Goal: Task Accomplishment & Management: Manage account settings

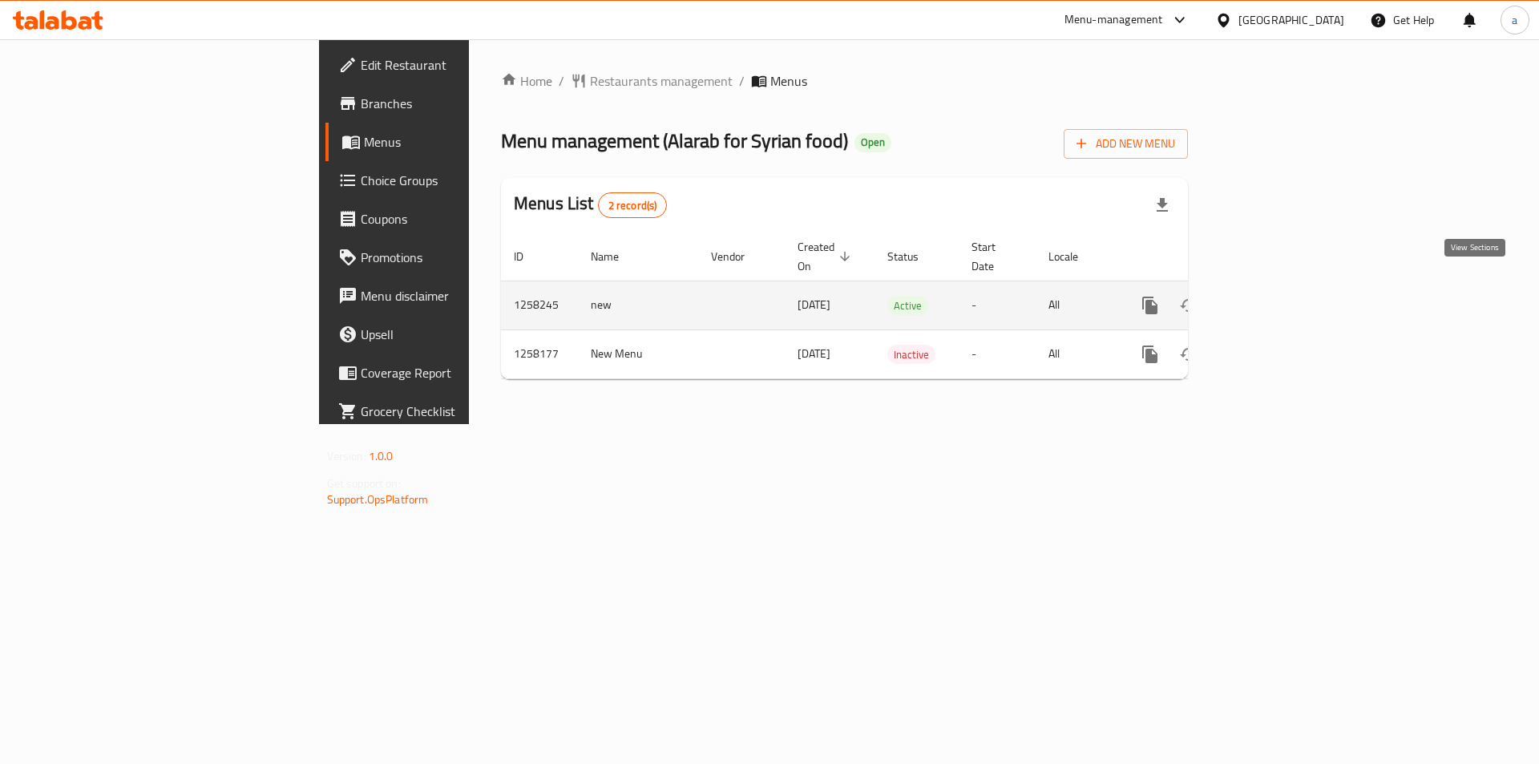
click at [1285, 291] on link "enhanced table" at bounding box center [1266, 305] width 38 height 38
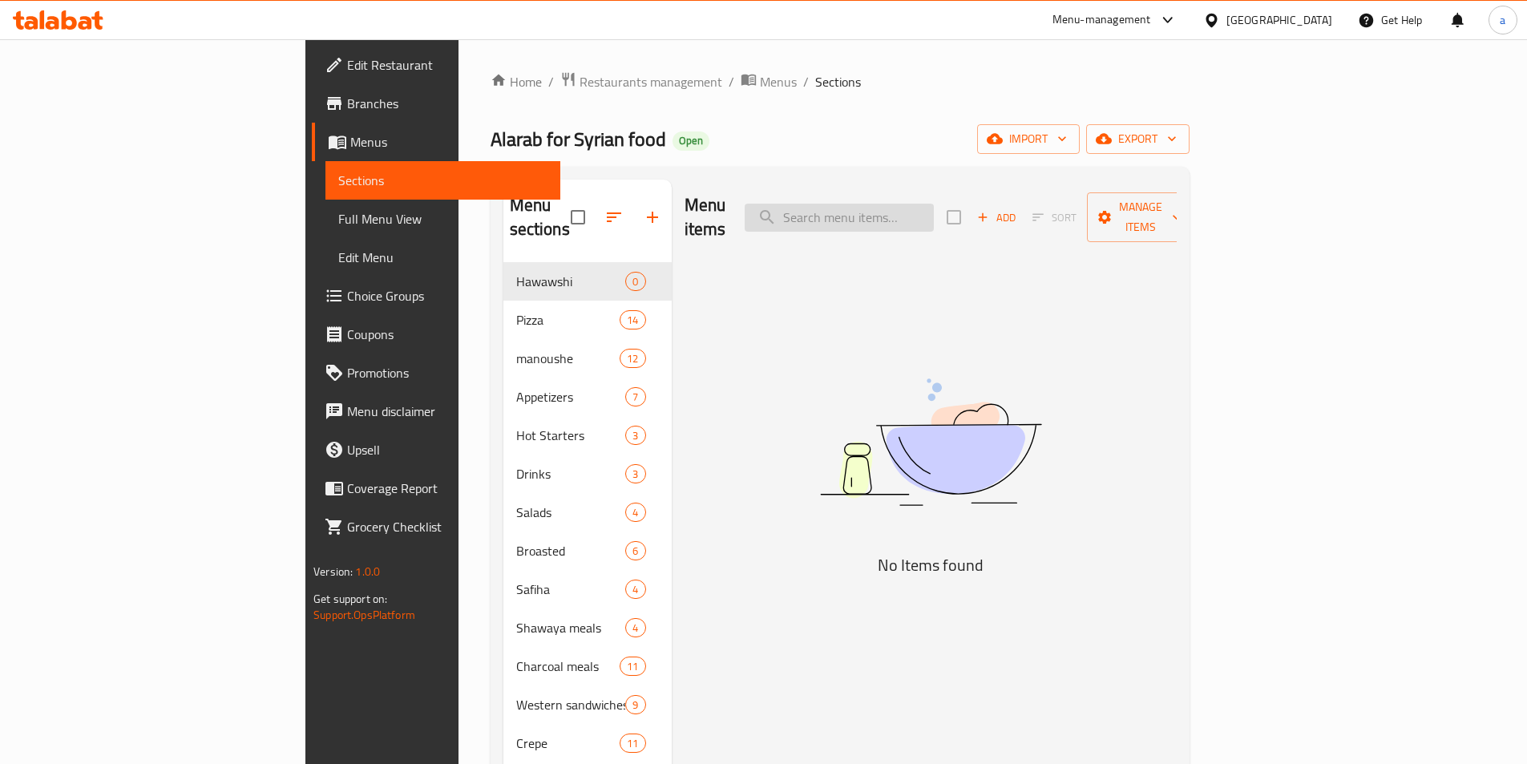
click at [934, 216] on input "search" at bounding box center [839, 218] width 189 height 28
paste input "Margherita pizza"
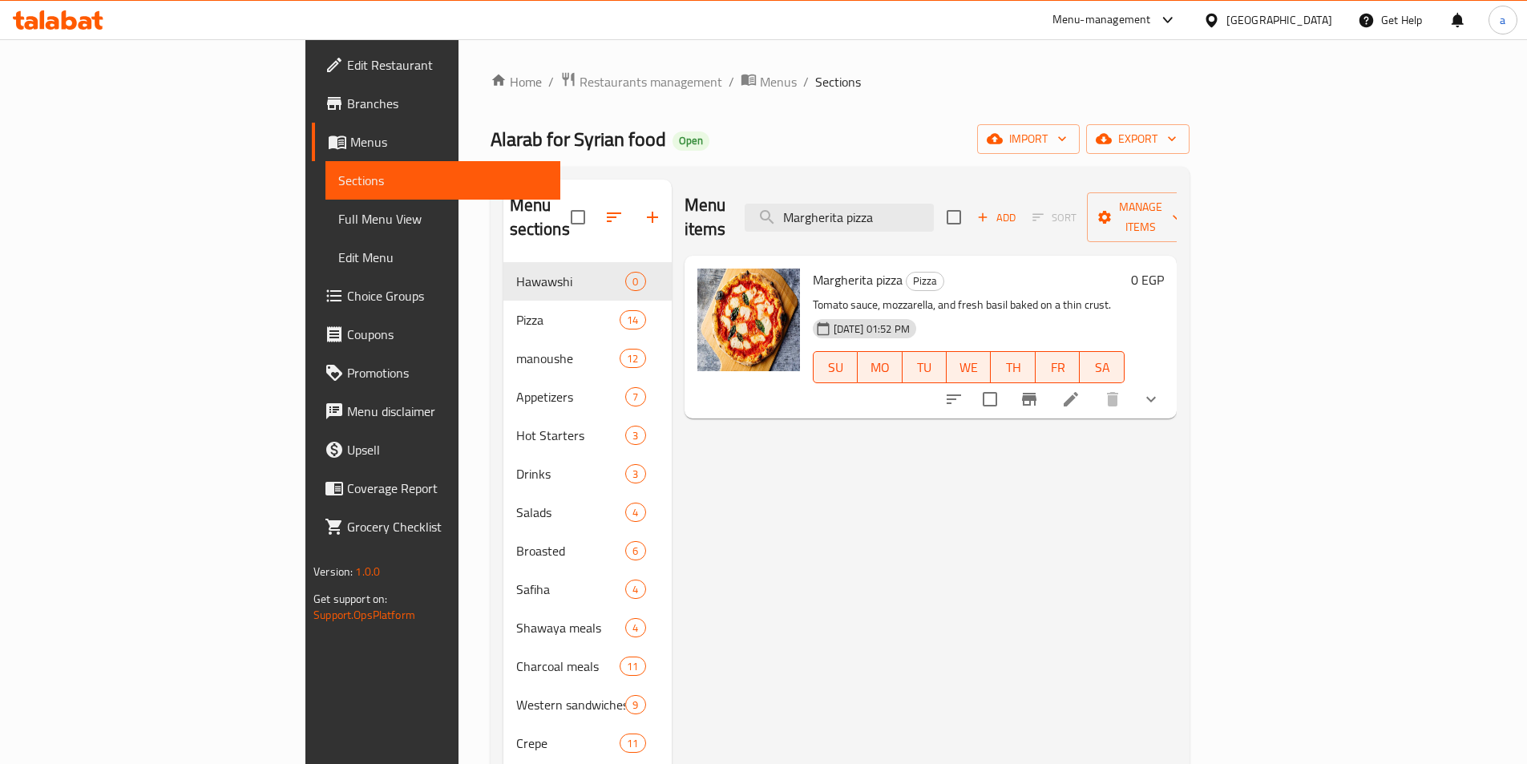
type input "Margherita pizza"
click at [1170, 394] on div at bounding box center [1053, 399] width 236 height 38
click at [1081, 390] on icon at bounding box center [1070, 399] width 19 height 19
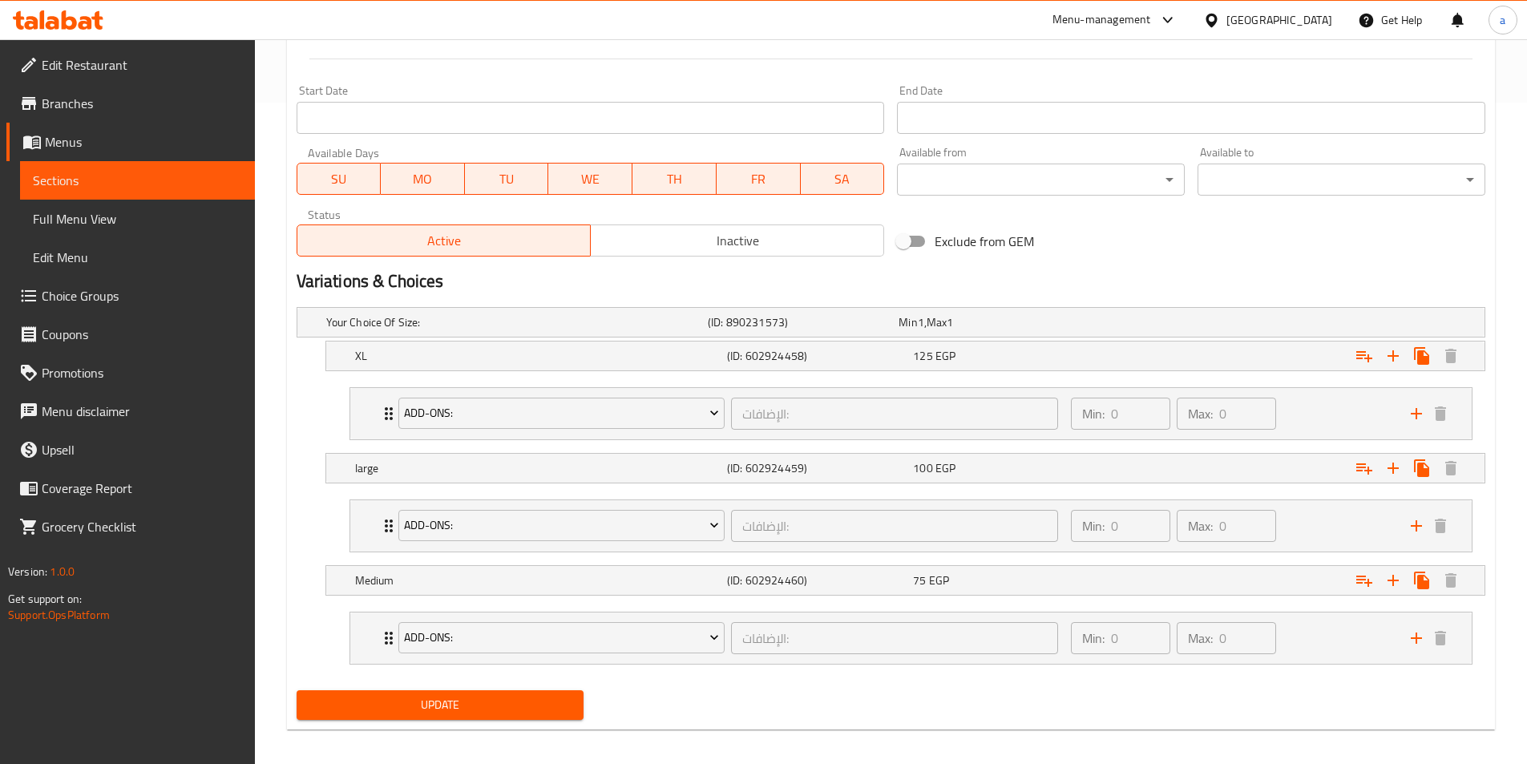
scroll to position [672, 0]
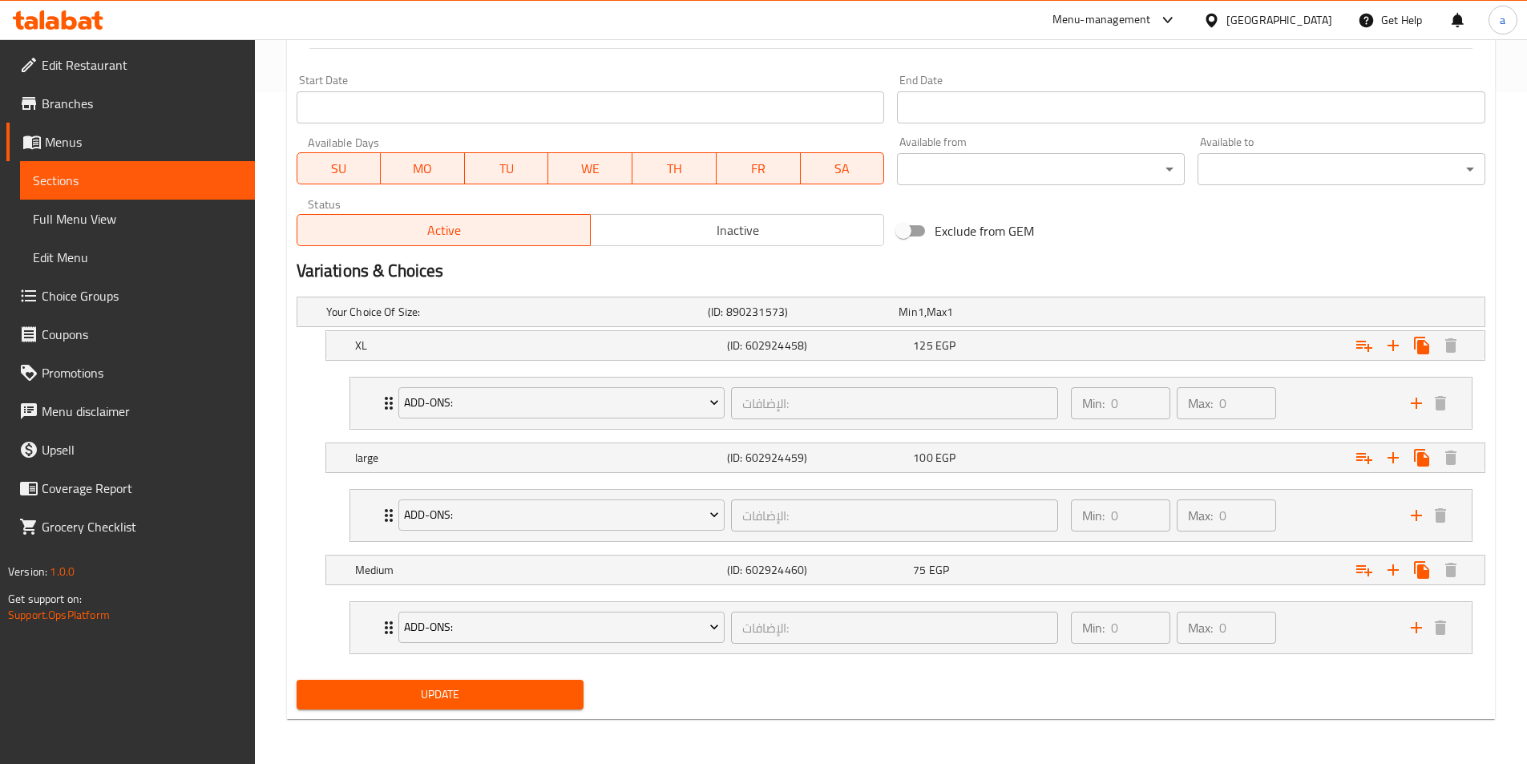
click at [1060, 691] on div "Update" at bounding box center [891, 694] width 1202 height 42
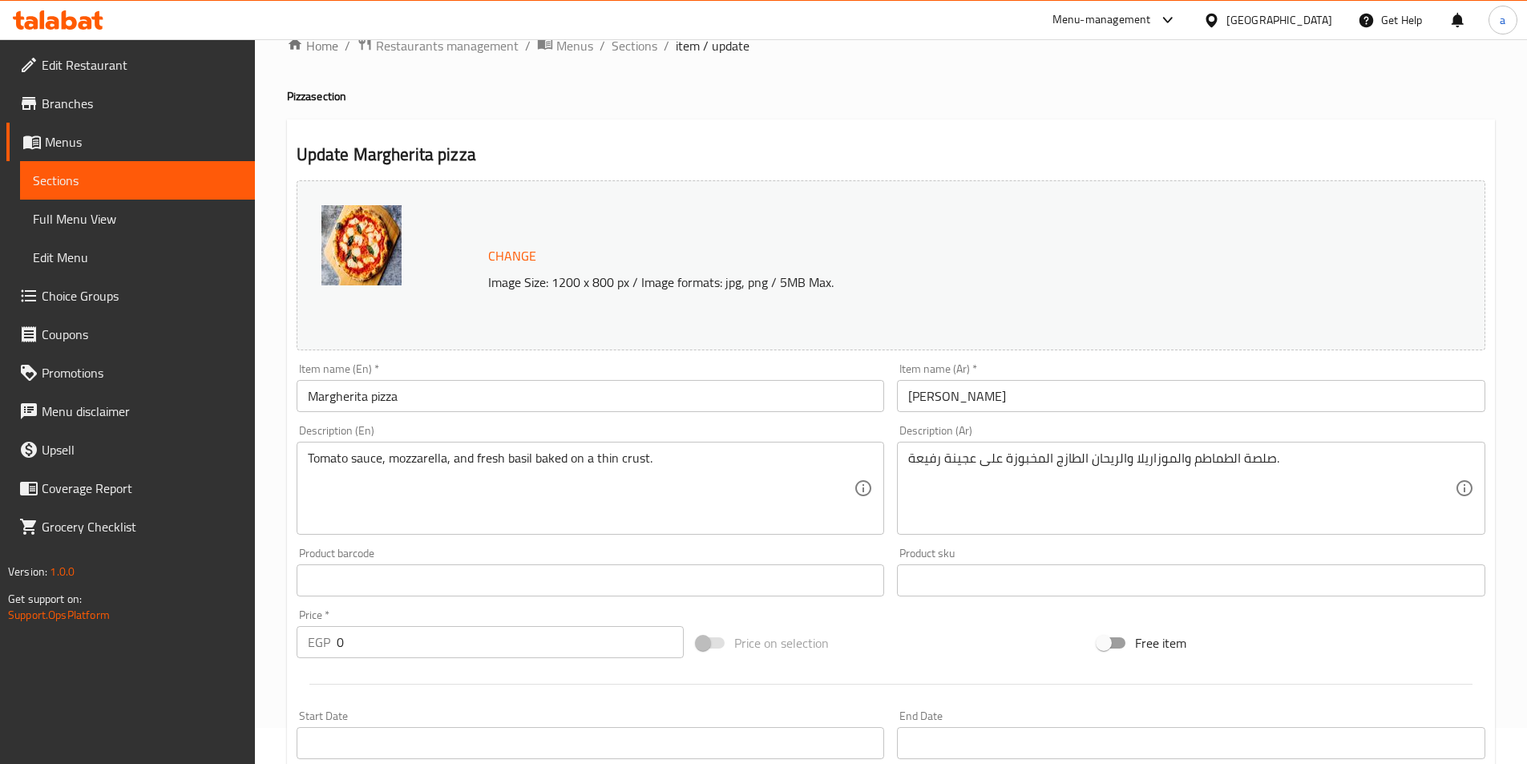
scroll to position [0, 0]
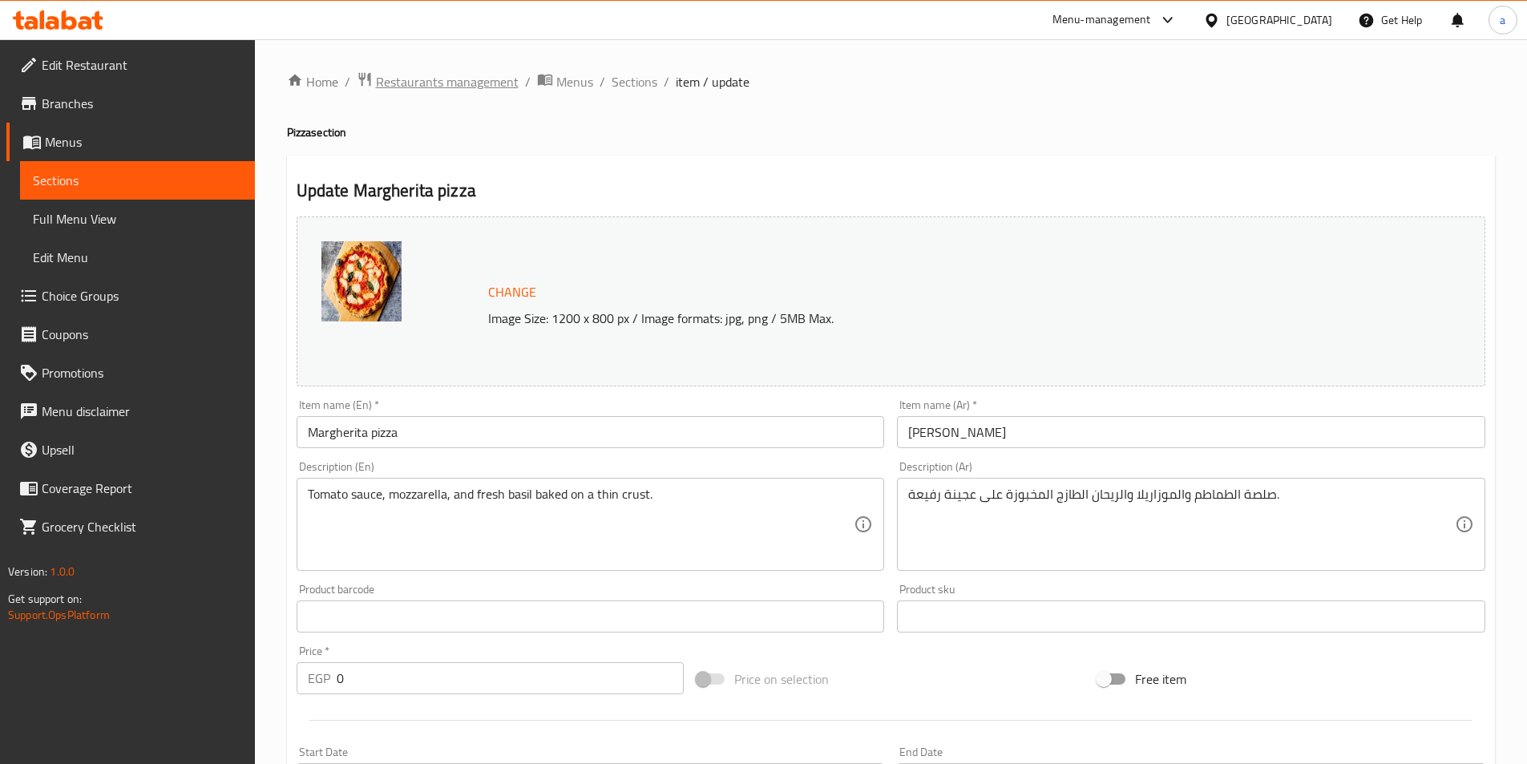
click at [451, 80] on span "Restaurants management" at bounding box center [447, 81] width 143 height 19
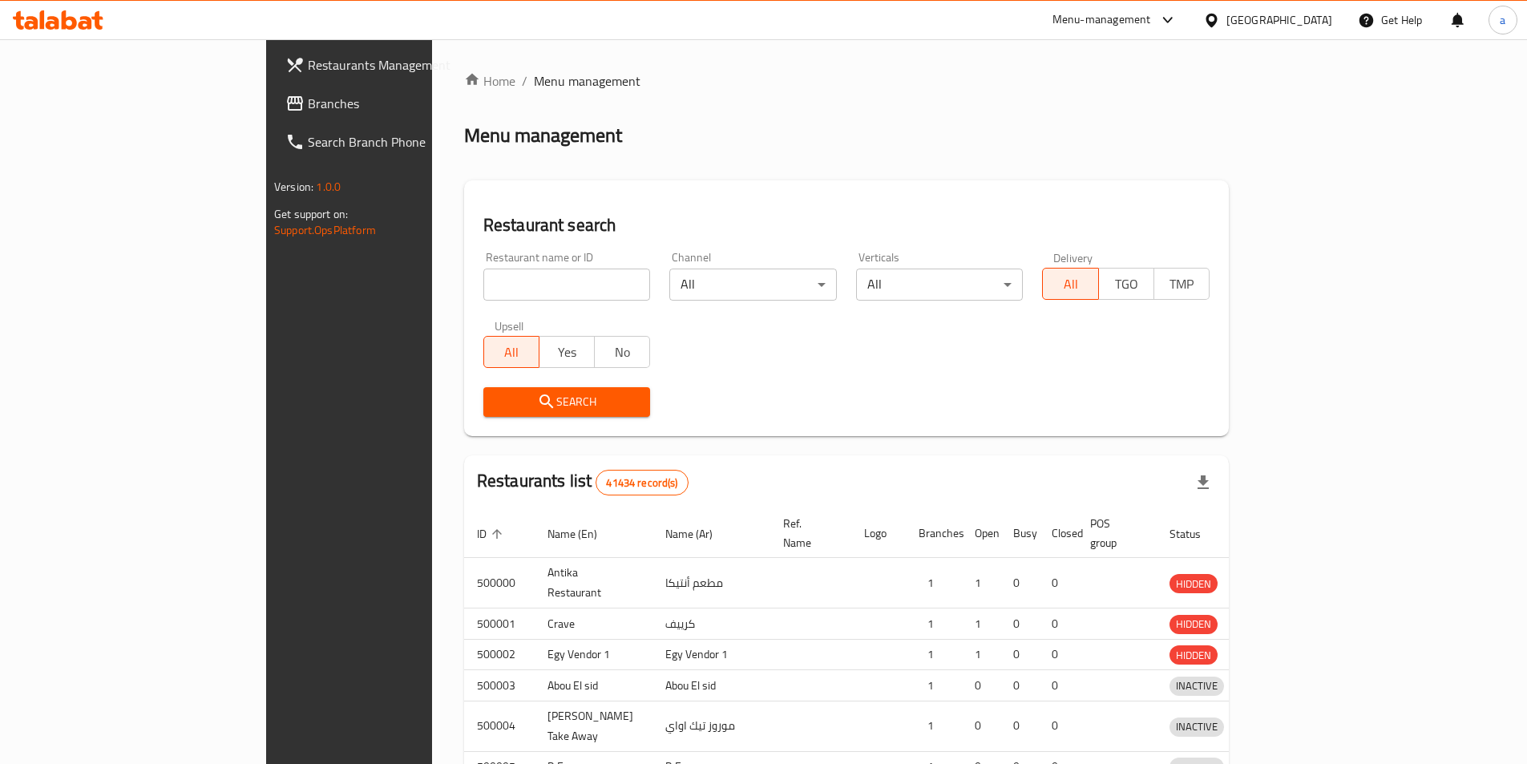
click at [91, 100] on div at bounding box center [763, 382] width 1527 height 764
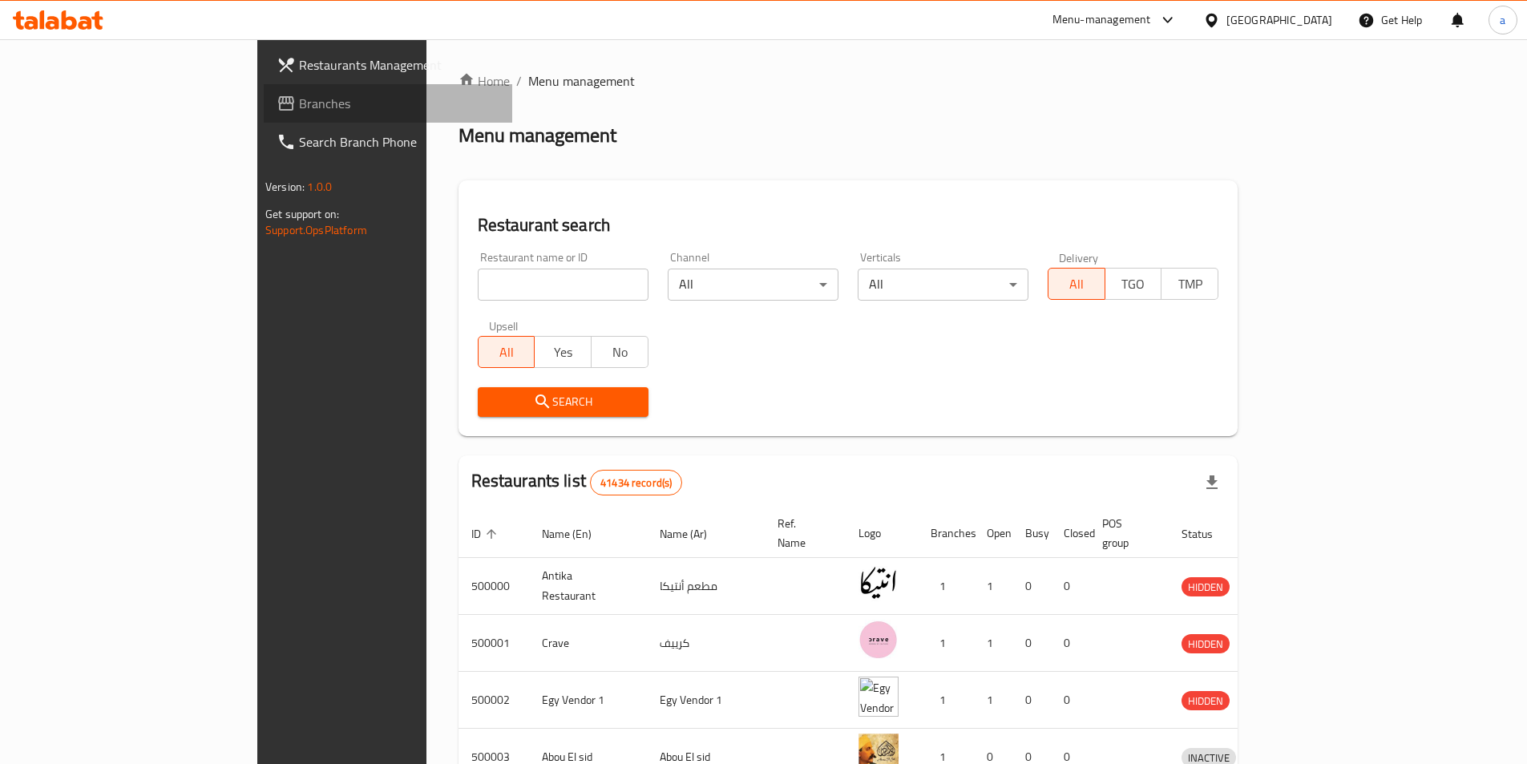
click at [299, 100] on span "Branches" at bounding box center [399, 103] width 200 height 19
